Goal: Navigation & Orientation: Find specific page/section

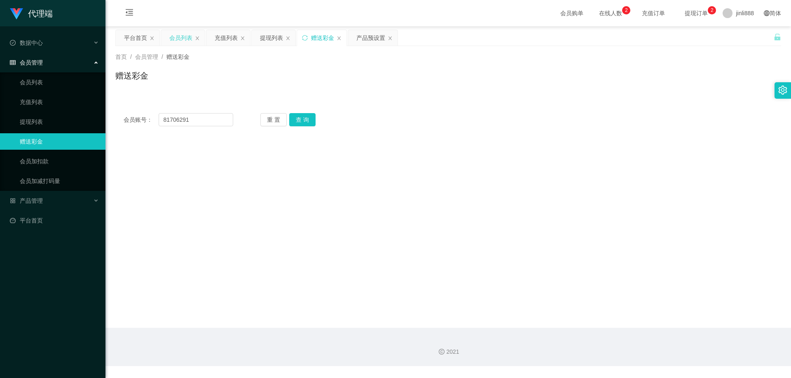
click at [184, 37] on div "会员列表" at bounding box center [180, 38] width 23 height 16
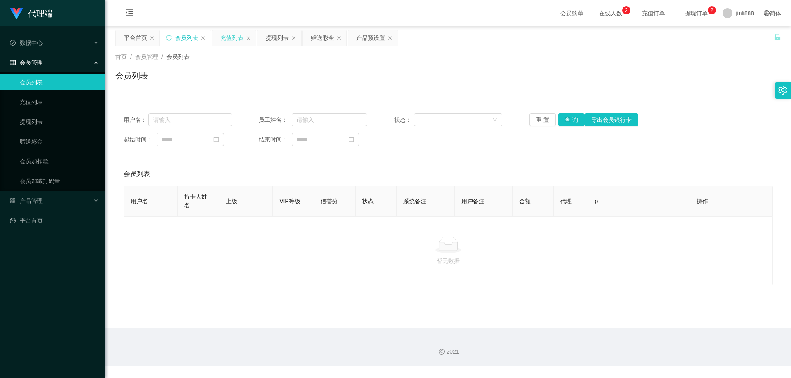
click at [245, 43] on div "充值列表" at bounding box center [234, 38] width 44 height 16
click at [280, 38] on div "提现列表" at bounding box center [277, 38] width 23 height 16
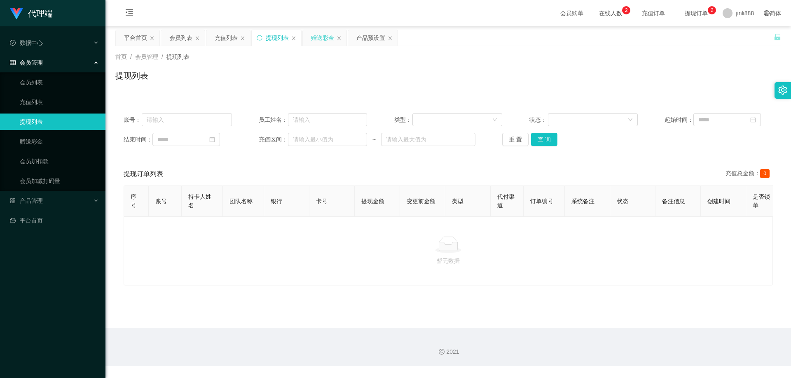
click at [323, 38] on div "赠送彩金" at bounding box center [322, 38] width 23 height 16
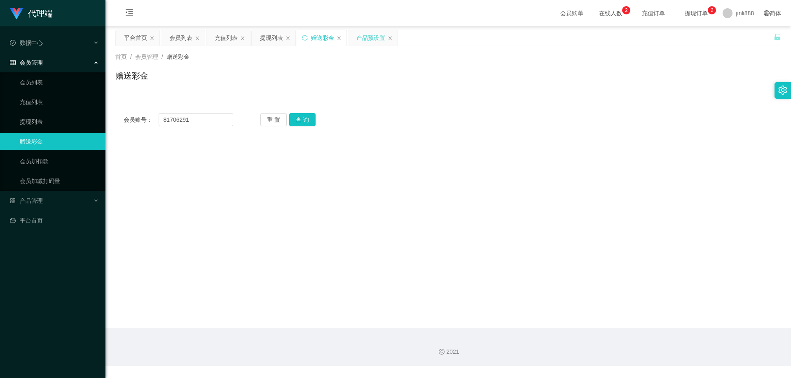
click at [362, 40] on div "产品预设置" at bounding box center [370, 38] width 29 height 16
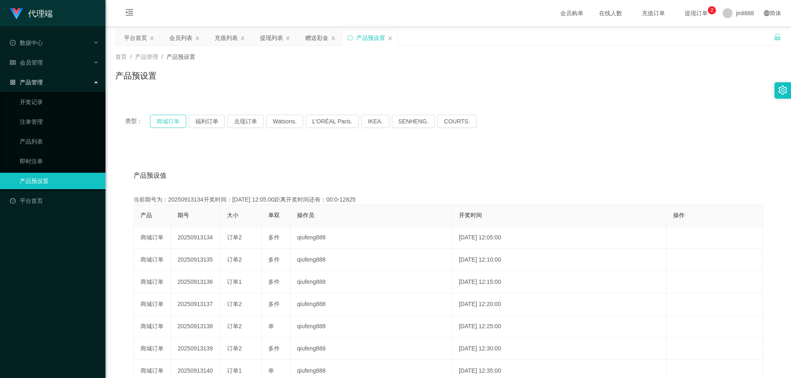
click at [170, 120] on button "商城订单" at bounding box center [168, 121] width 36 height 13
